Goal: Task Accomplishment & Management: Use online tool/utility

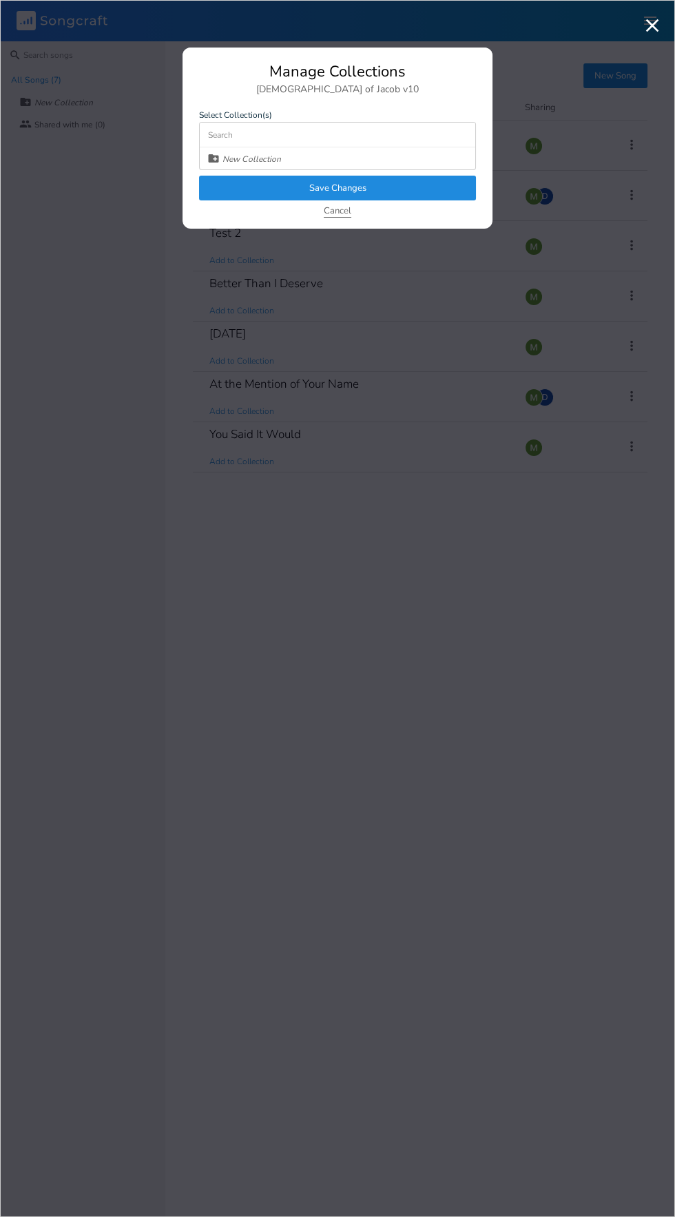
click at [343, 214] on button "Cancel" at bounding box center [338, 212] width 28 height 12
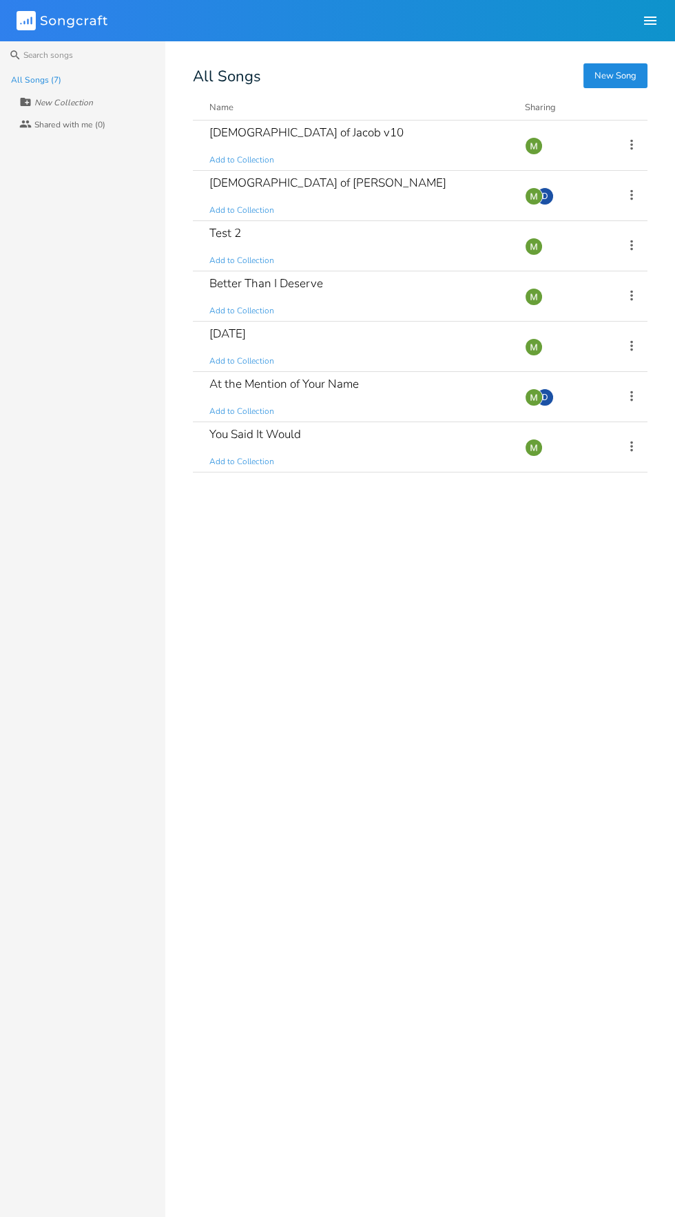
click at [318, 114] on button "Name" at bounding box center [358, 108] width 299 height 14
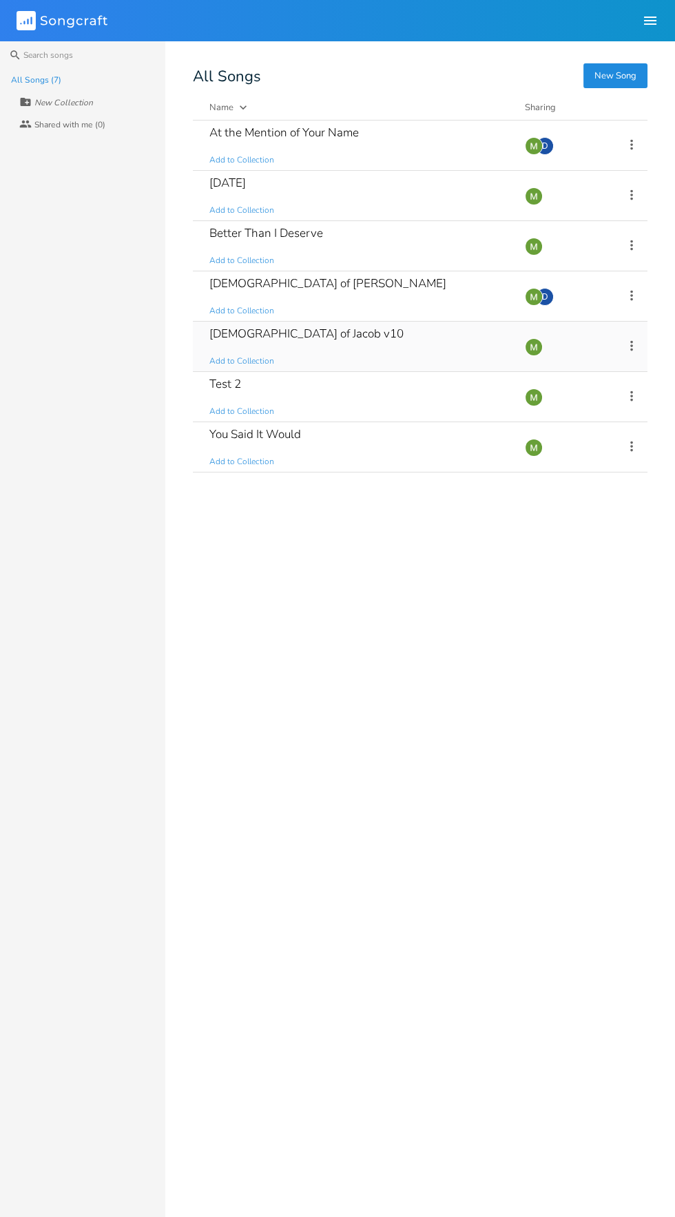
click at [362, 329] on div "[DEMOGRAPHIC_DATA] of Jacob v10 Add to Collection" at bounding box center [358, 347] width 299 height 50
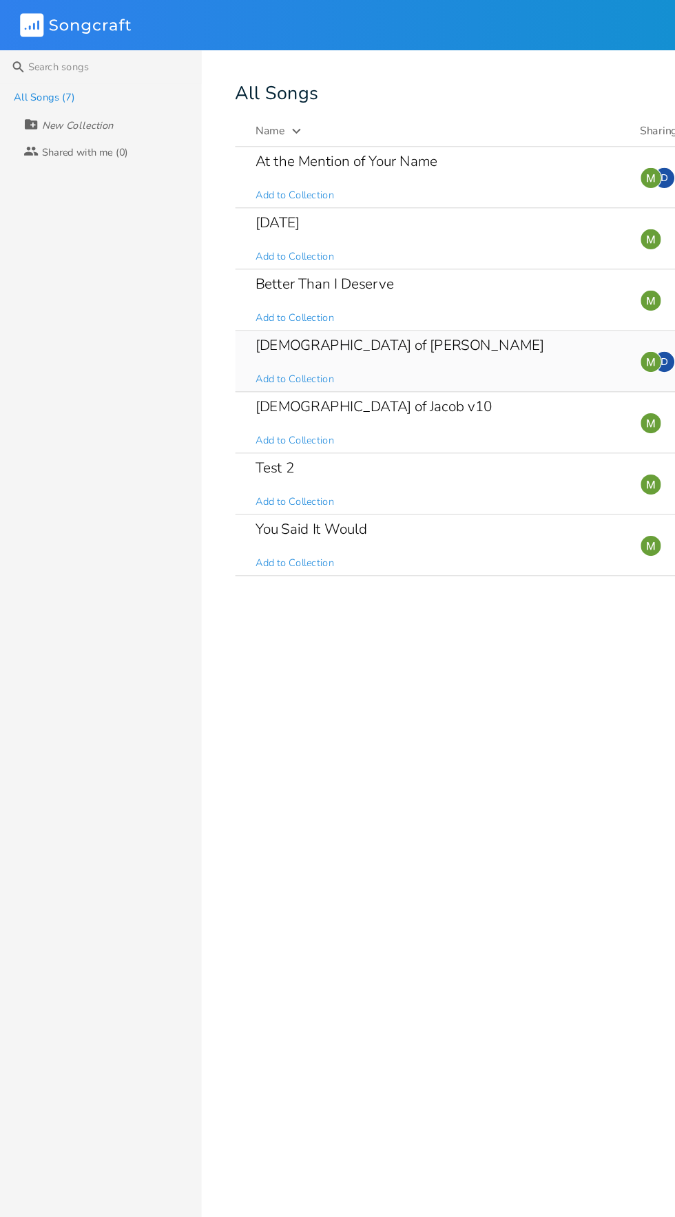
click at [342, 274] on div "[DEMOGRAPHIC_DATA] of Jacob Add to Collection" at bounding box center [358, 296] width 299 height 50
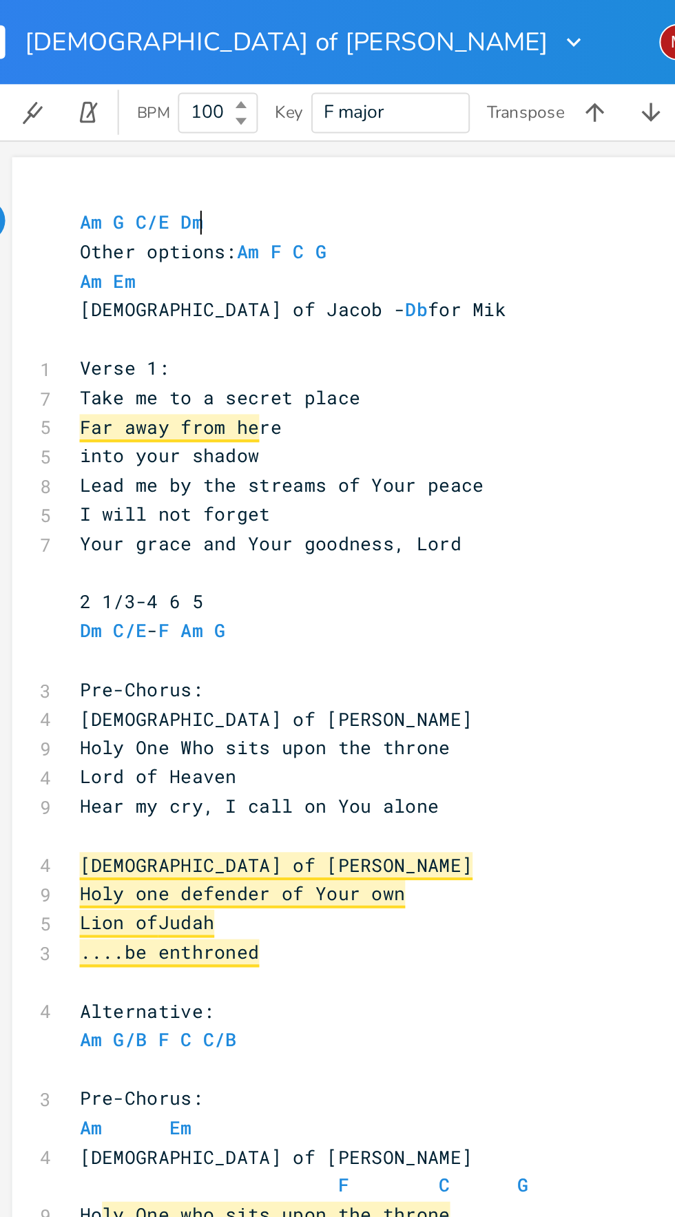
click at [300, 21] on icon "button" at bounding box center [307, 21] width 14 height 14
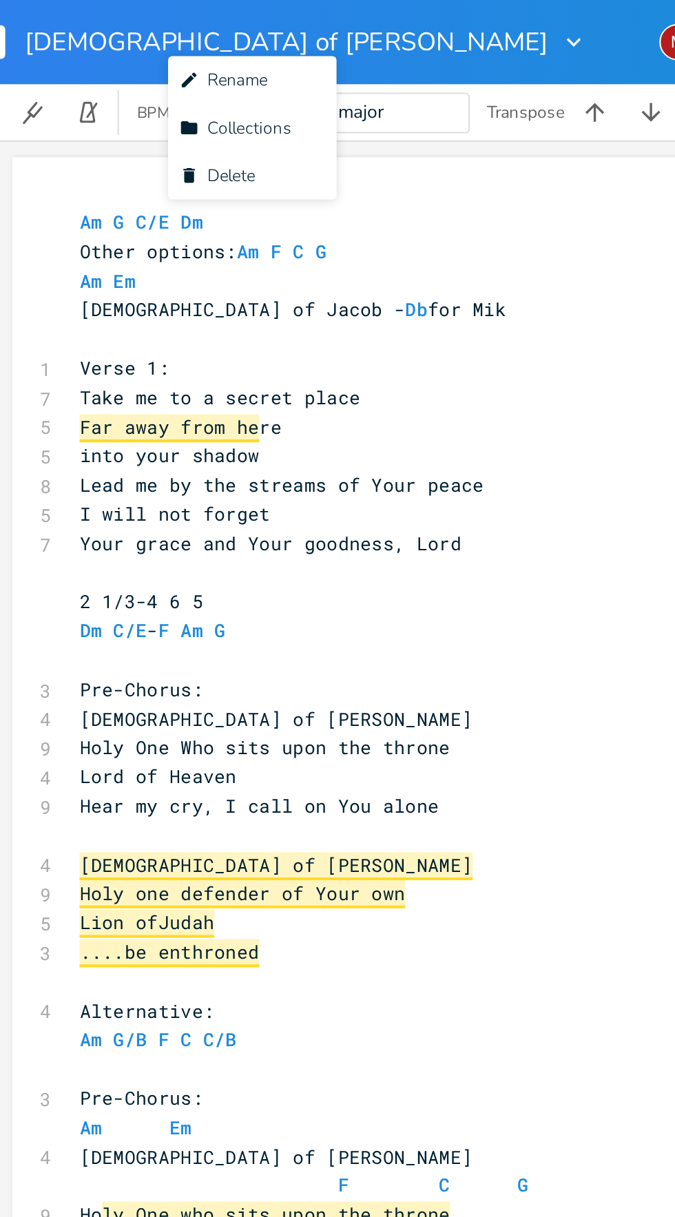
click at [130, 347] on pre "[DEMOGRAPHIC_DATA] of [PERSON_NAME]" at bounding box center [309, 353] width 497 height 14
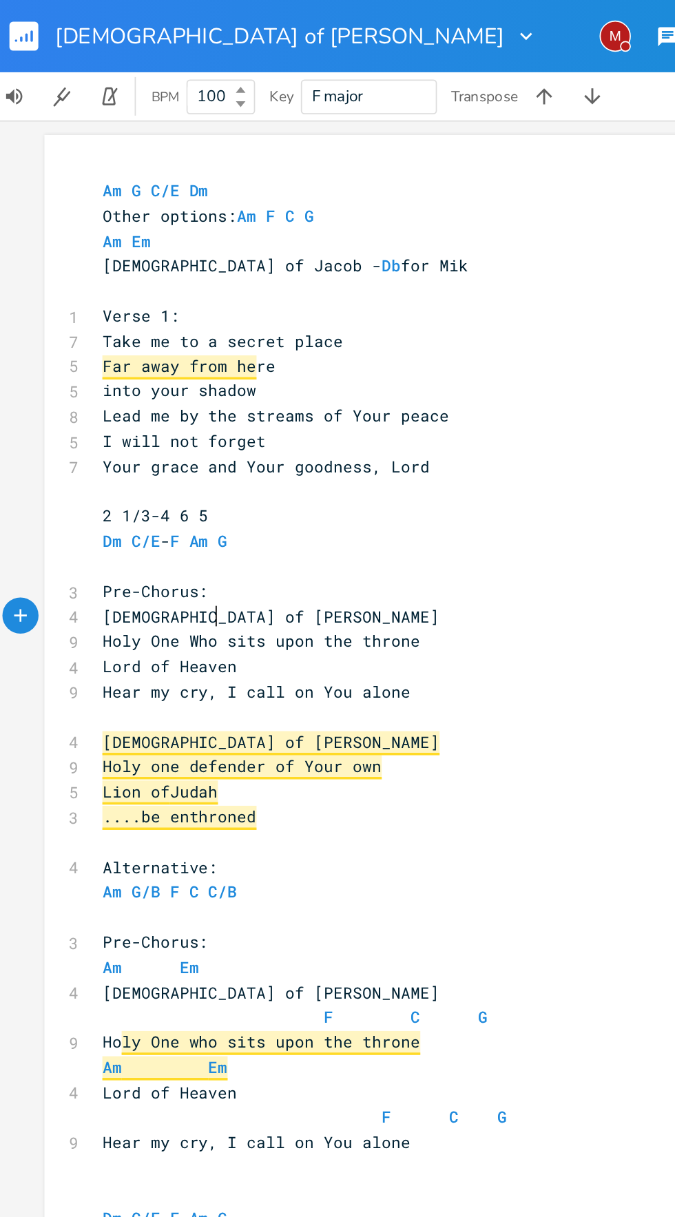
click at [14, 23] on icon "button" at bounding box center [14, 23] width 1 height 1
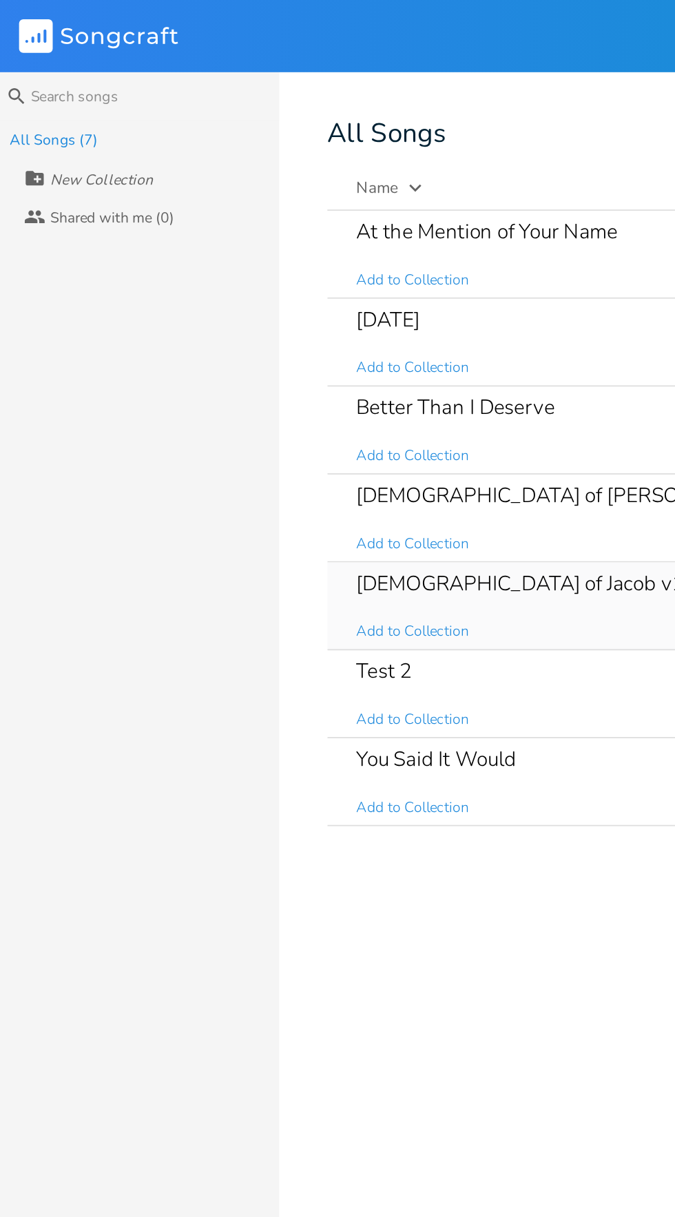
click at [320, 341] on div "[DEMOGRAPHIC_DATA] of Jacob v10 Add to Collection" at bounding box center [358, 347] width 299 height 50
